Goal: Task Accomplishment & Management: Manage account settings

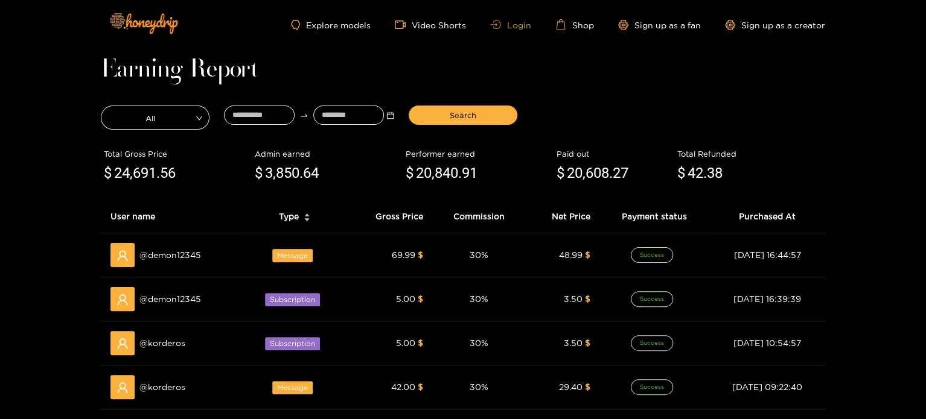
click at [506, 22] on link "Login" at bounding box center [510, 25] width 41 height 9
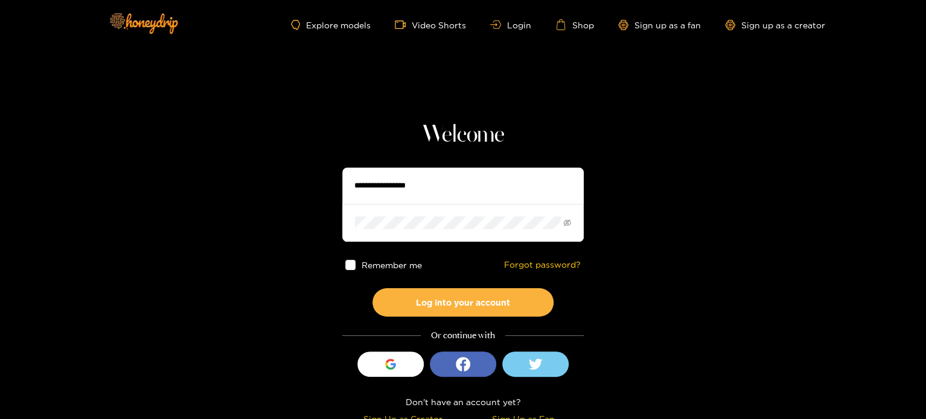
click at [413, 188] on input "text" at bounding box center [462, 186] width 241 height 36
paste input "**********"
type input "**********"
click at [436, 201] on input "**********" at bounding box center [462, 186] width 241 height 36
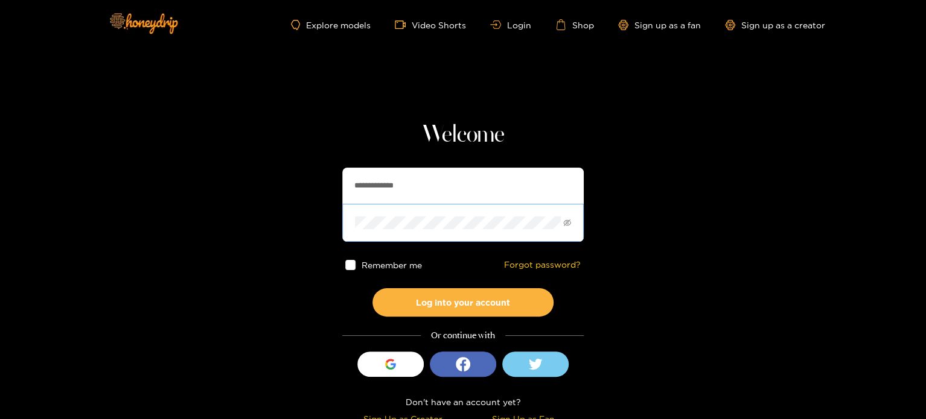
click at [432, 212] on span at bounding box center [462, 222] width 241 height 37
click at [432, 214] on span at bounding box center [462, 222] width 241 height 37
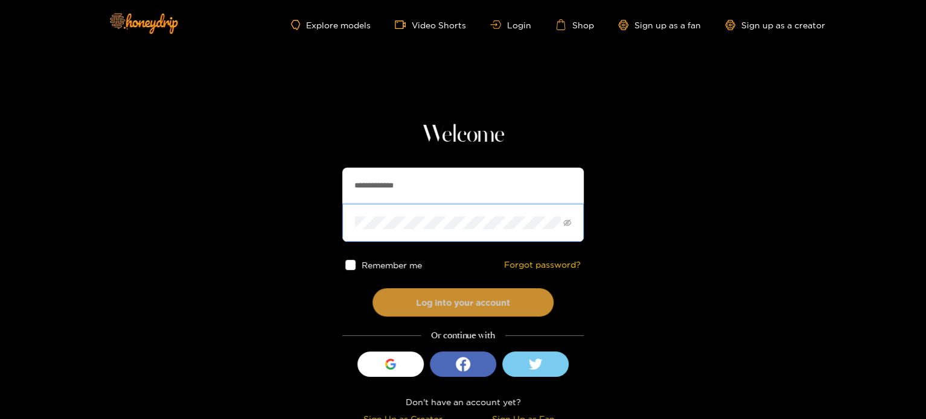
click at [398, 306] on button "Log into your account" at bounding box center [462, 302] width 181 height 28
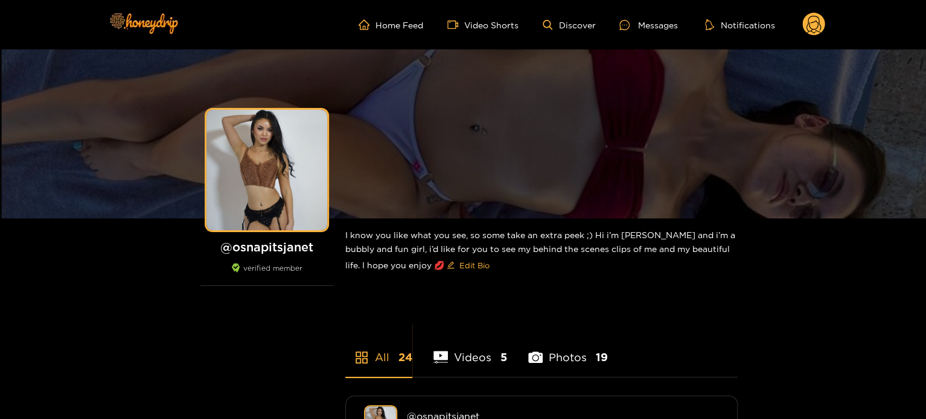
click at [817, 21] on circle at bounding box center [813, 24] width 23 height 23
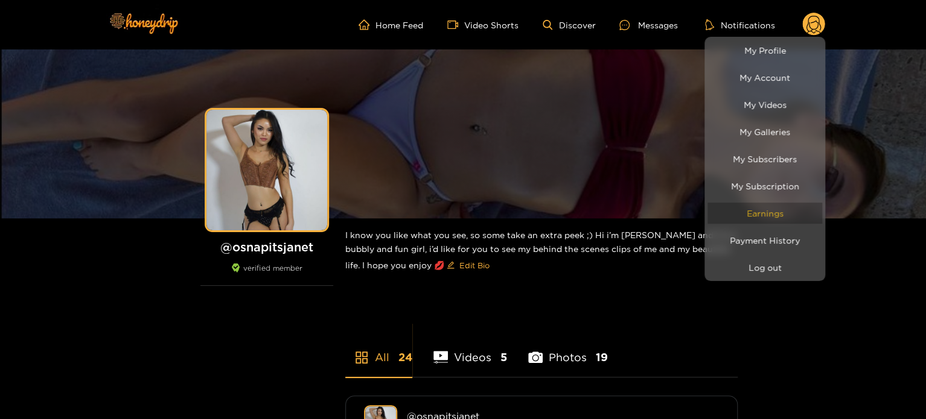
click at [766, 209] on link "Earnings" at bounding box center [764, 213] width 115 height 21
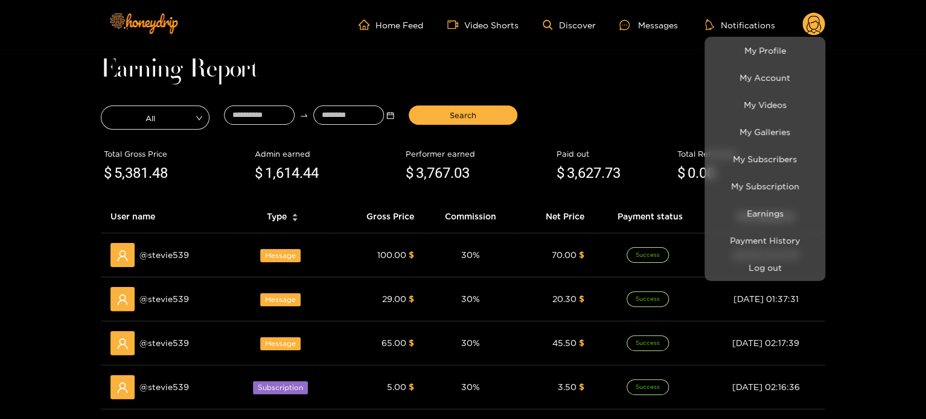
click at [284, 113] on div at bounding box center [463, 209] width 926 height 419
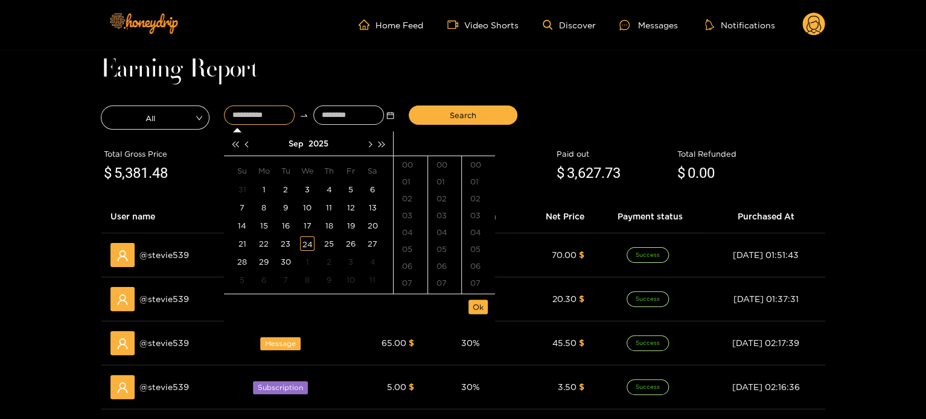
click at [284, 113] on input at bounding box center [259, 115] width 71 height 19
click at [284, 228] on div "16" at bounding box center [285, 225] width 14 height 14
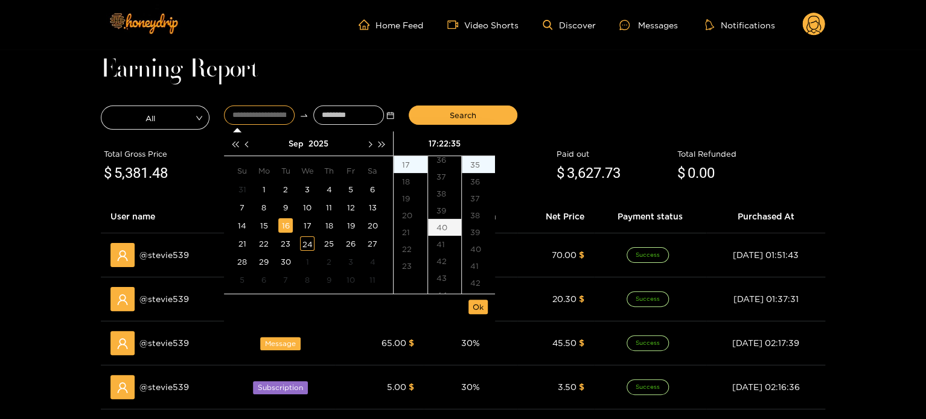
click at [448, 229] on div "40" at bounding box center [444, 227] width 33 height 17
click at [478, 167] on div "00" at bounding box center [478, 164] width 33 height 17
type input "**********"
drag, startPoint x: 480, startPoint y: 303, endPoint x: 444, endPoint y: 296, distance: 36.8
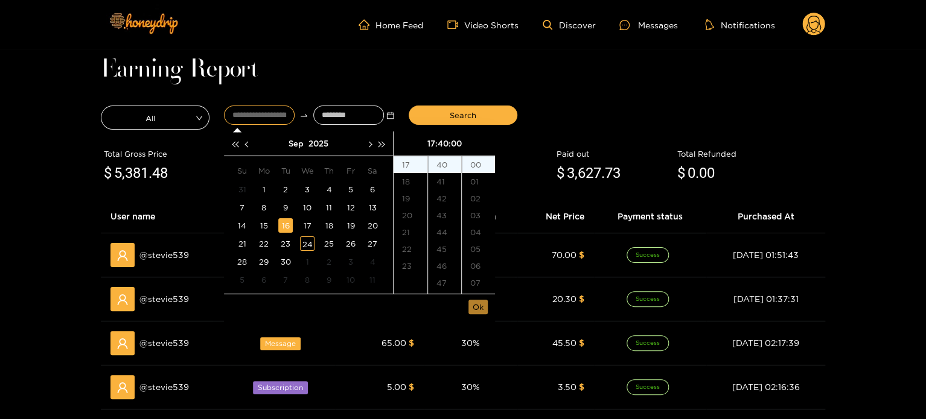
click at [480, 303] on span "Ok" at bounding box center [478, 307] width 11 height 12
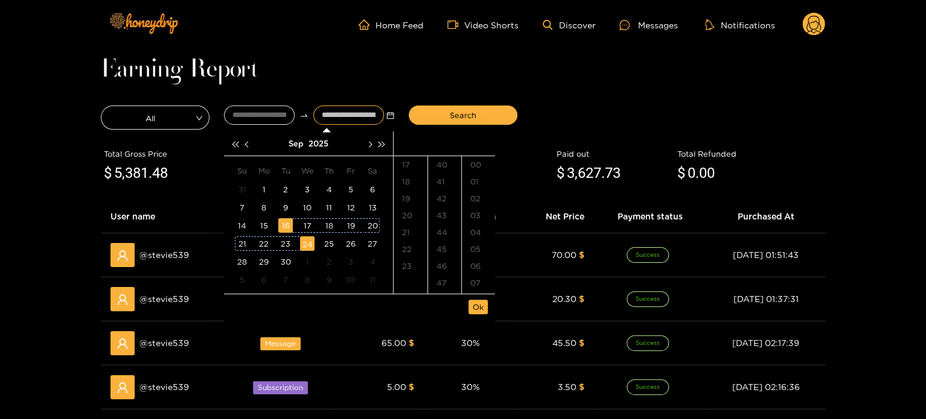
click at [311, 243] on div "24" at bounding box center [307, 244] width 14 height 14
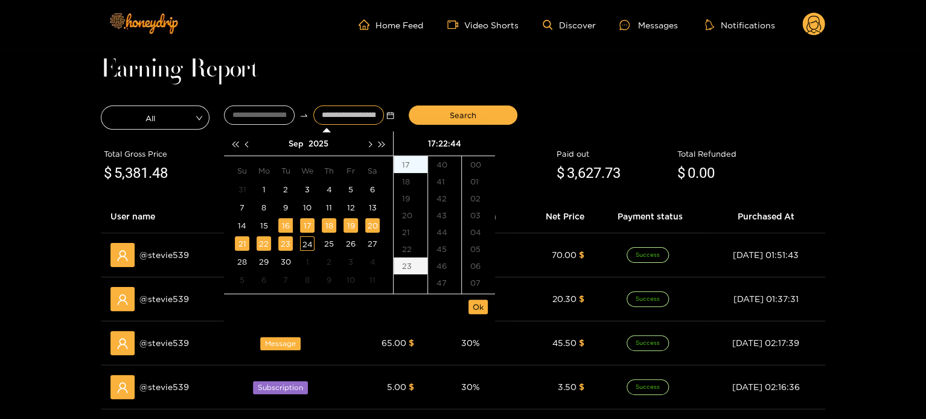
scroll to position [743, 0]
type input "**********"
click at [478, 312] on span "Ok" at bounding box center [478, 307] width 11 height 12
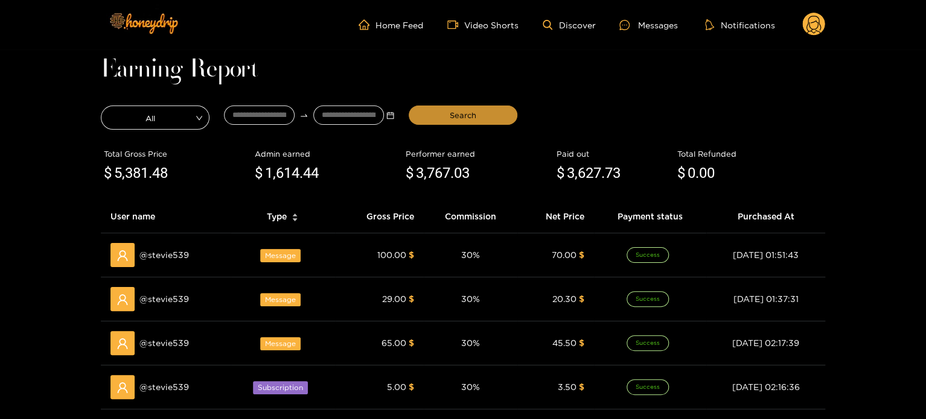
click at [444, 112] on button "Search" at bounding box center [463, 115] width 109 height 19
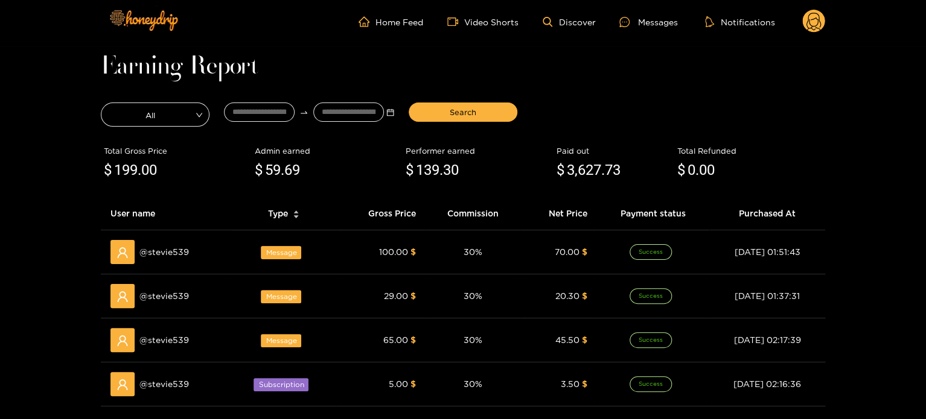
scroll to position [0, 0]
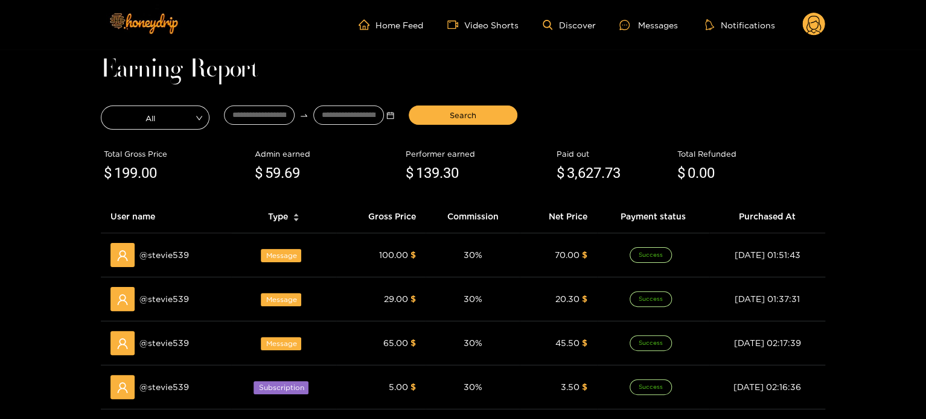
click at [809, 19] on circle at bounding box center [813, 24] width 23 height 23
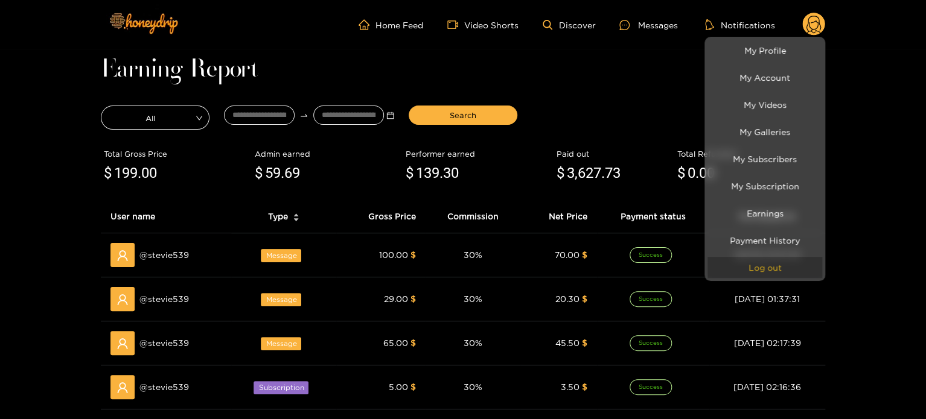
click at [753, 275] on button "Log out" at bounding box center [764, 267] width 115 height 21
